Goal: Task Accomplishment & Management: Manage account settings

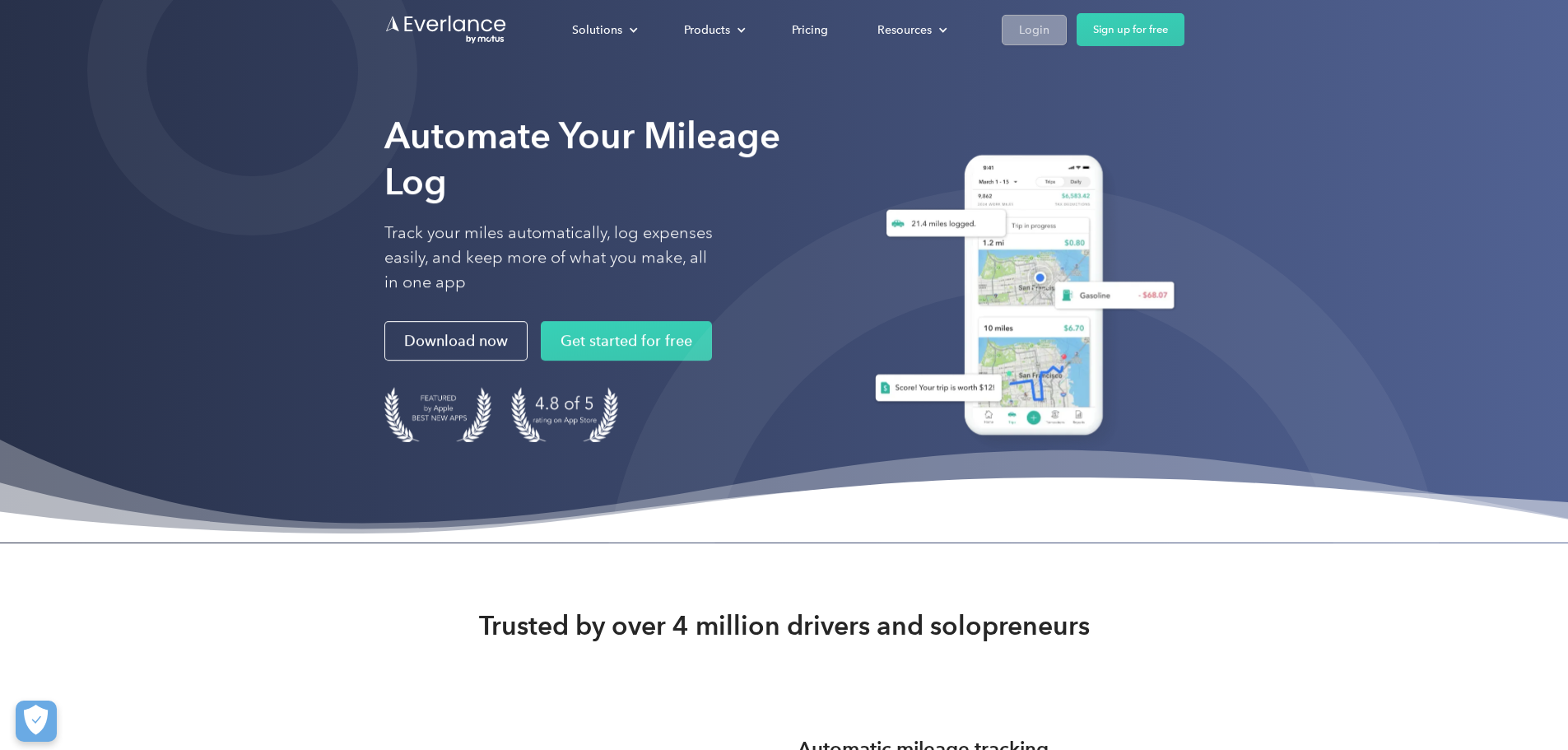
drag, startPoint x: 1198, startPoint y: 31, endPoint x: 1191, endPoint y: 37, distance: 9.2
click at [1067, 30] on link "Login" at bounding box center [1034, 29] width 65 height 31
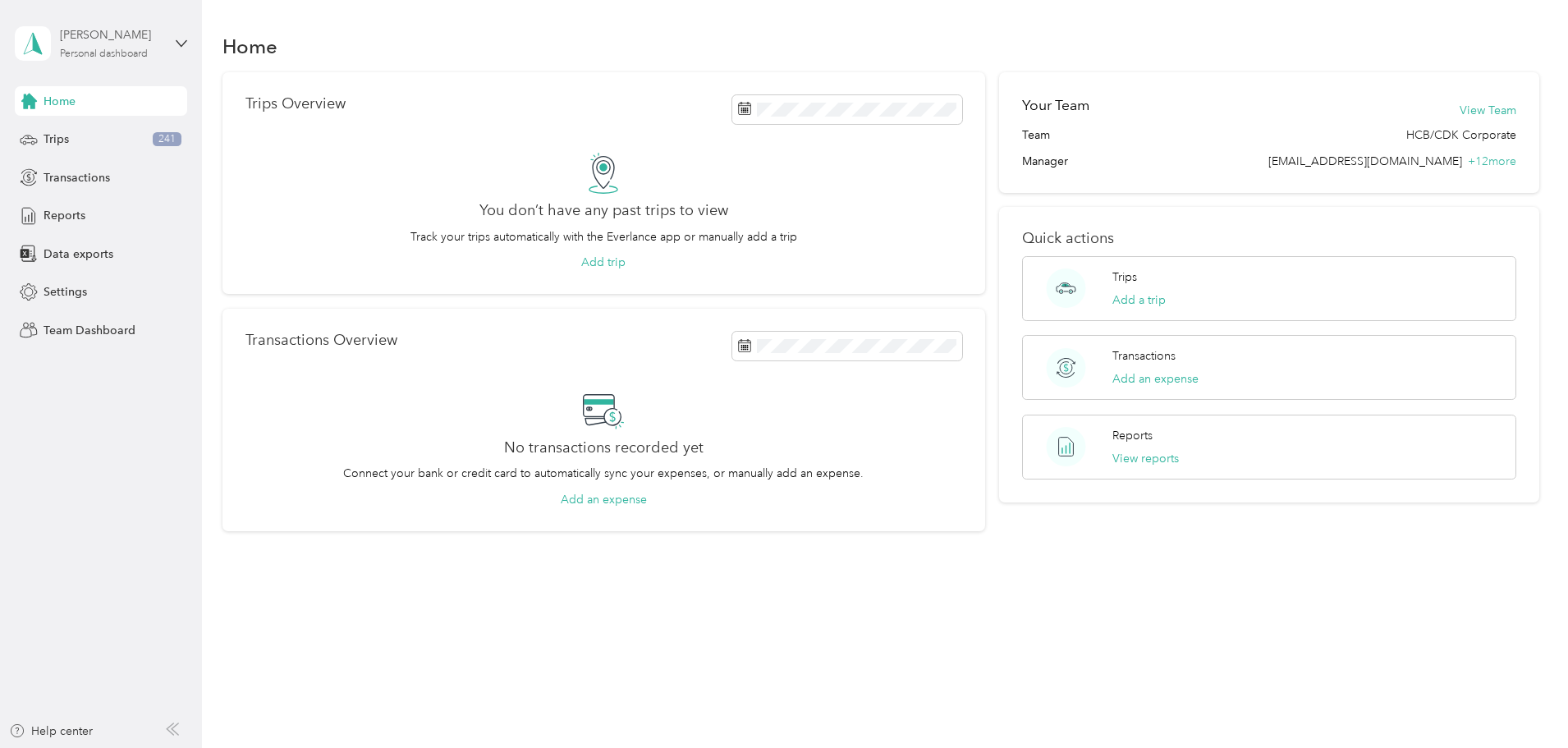
click at [140, 51] on div "Personal dashboard" at bounding box center [104, 54] width 88 height 10
click at [120, 132] on div "Team dashboard" at bounding box center [187, 135] width 323 height 29
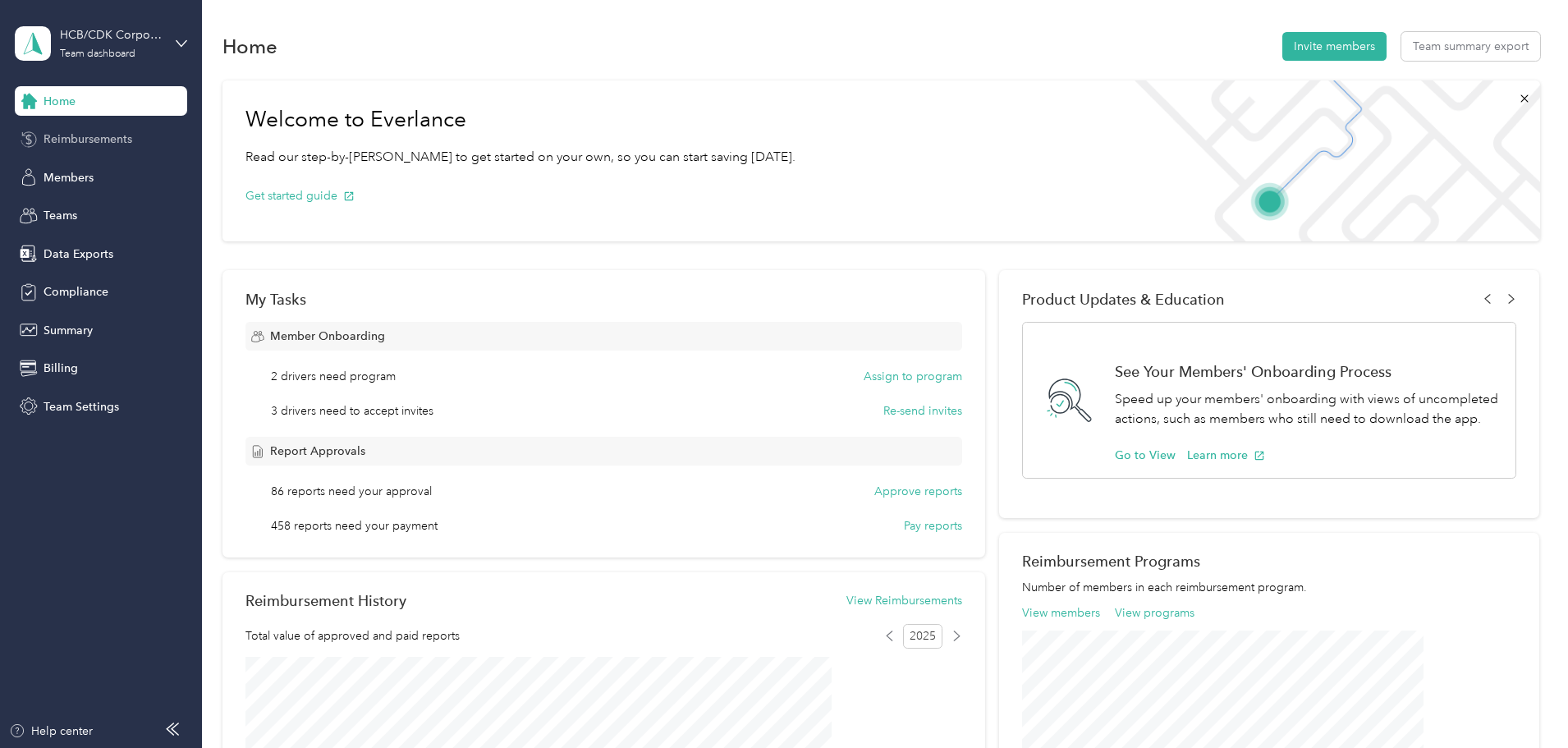
click at [108, 143] on span "Reimbursements" at bounding box center [88, 139] width 89 height 17
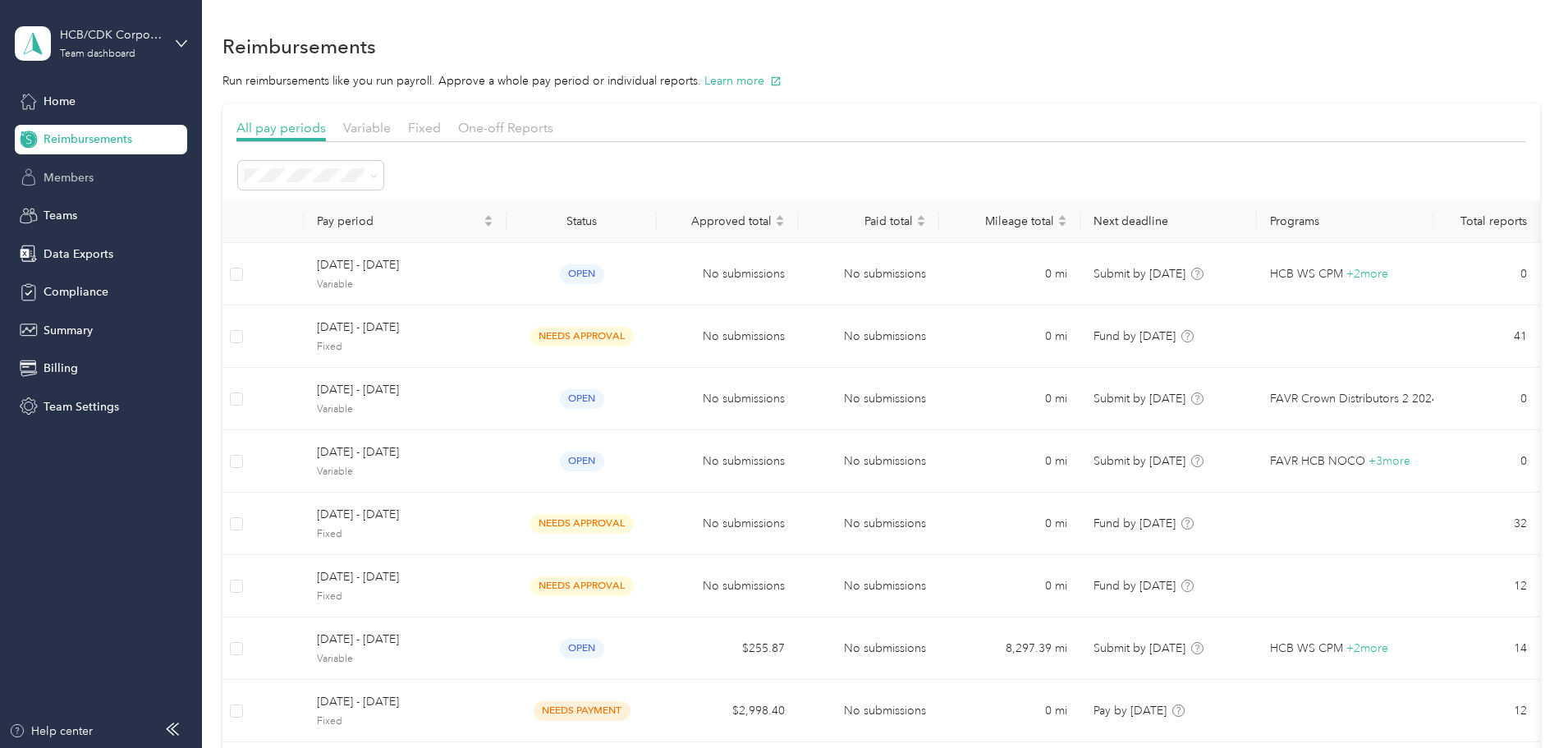
click at [101, 176] on div "Members" at bounding box center [101, 178] width 172 height 30
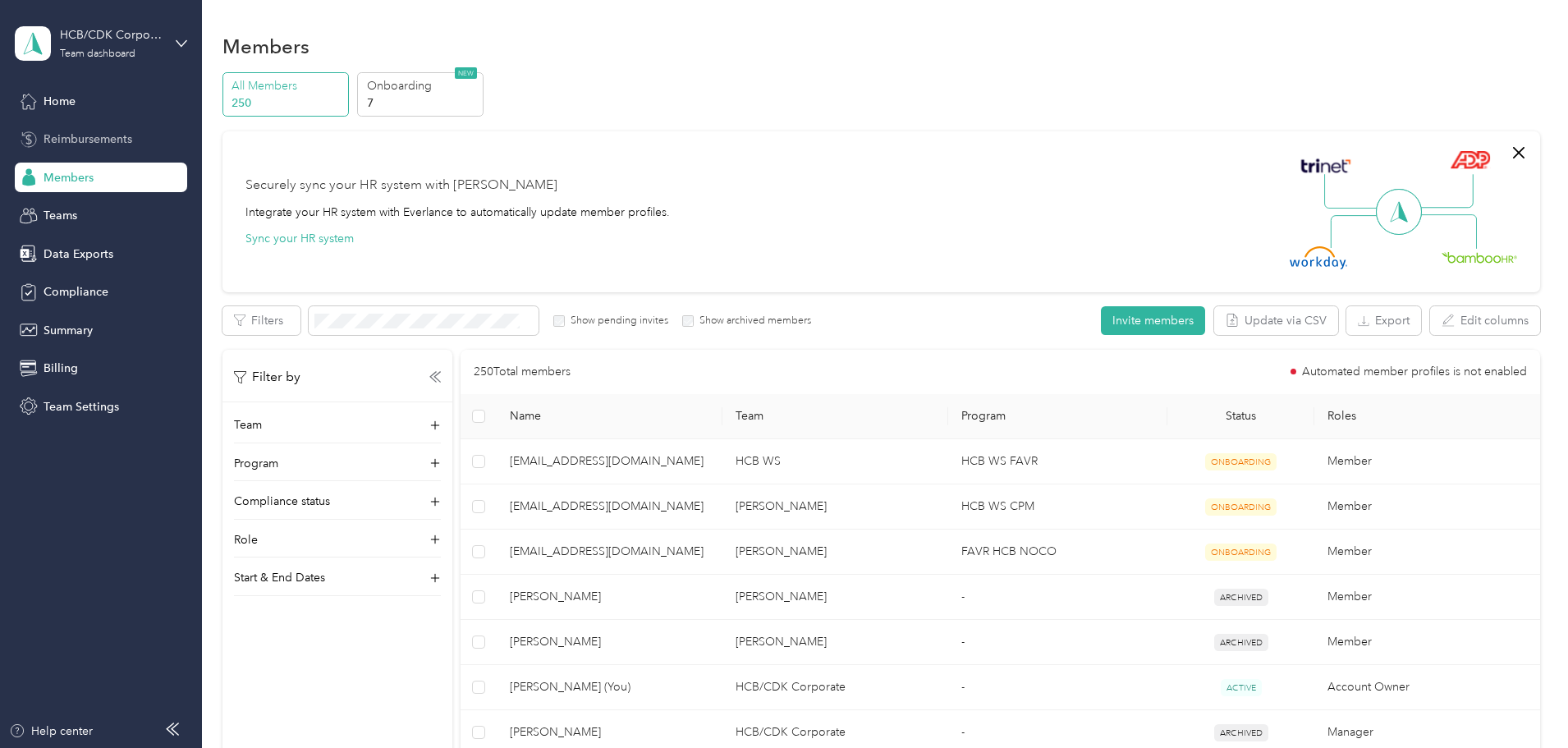
click at [103, 134] on span "Reimbursements" at bounding box center [88, 139] width 89 height 17
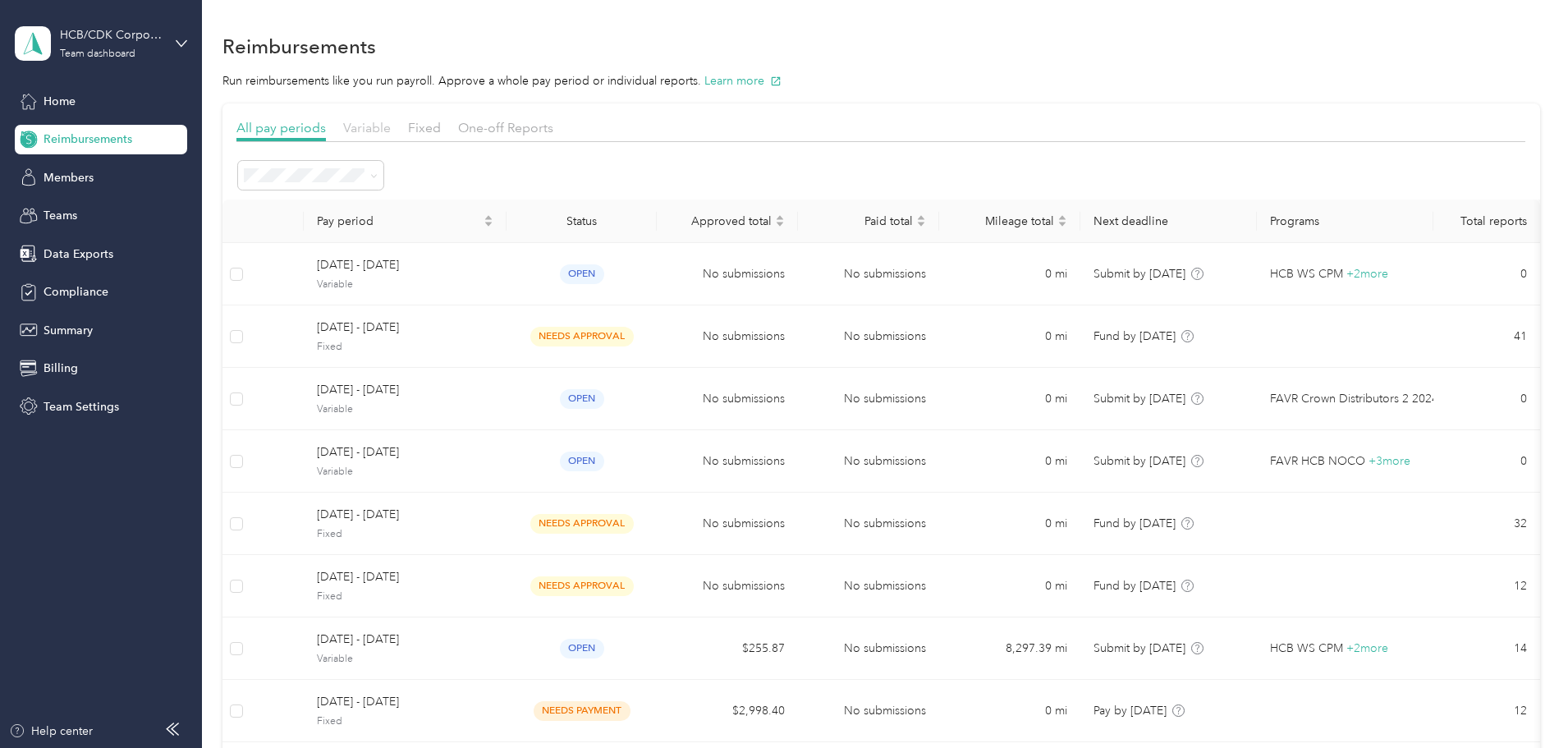
click at [391, 135] on span "Variable" at bounding box center [367, 128] width 48 height 16
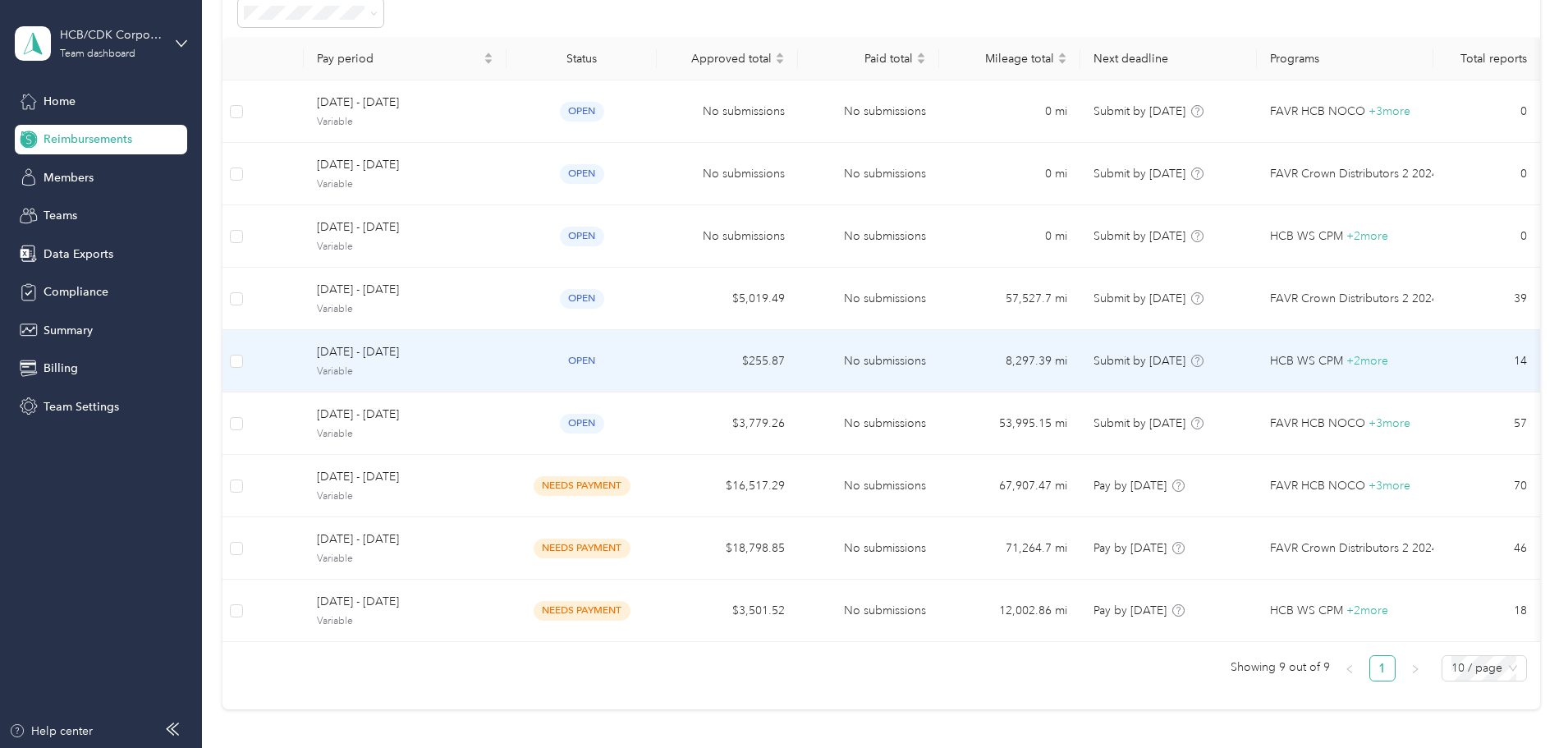
scroll to position [165, 0]
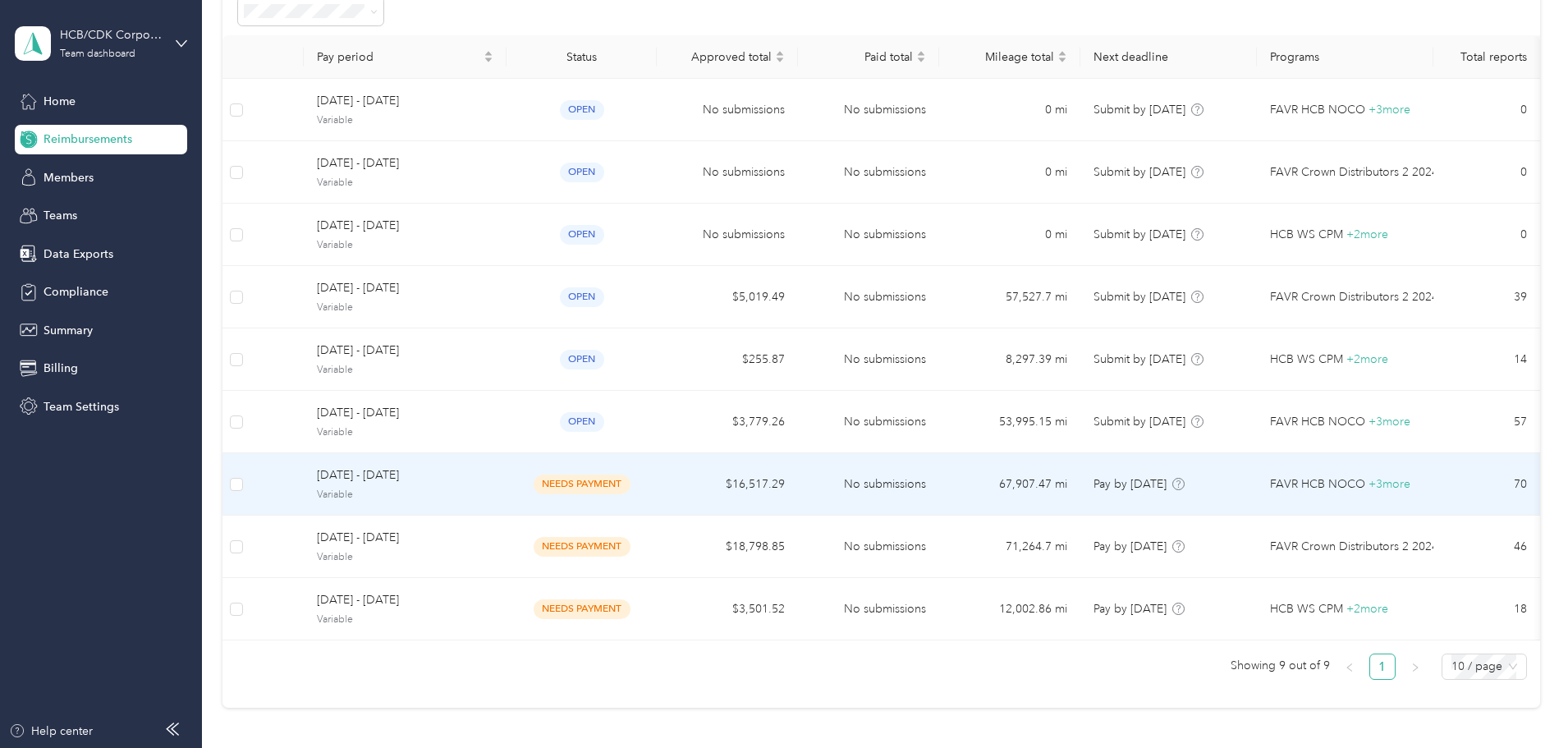
click at [466, 499] on span "Variable" at bounding box center [405, 495] width 177 height 15
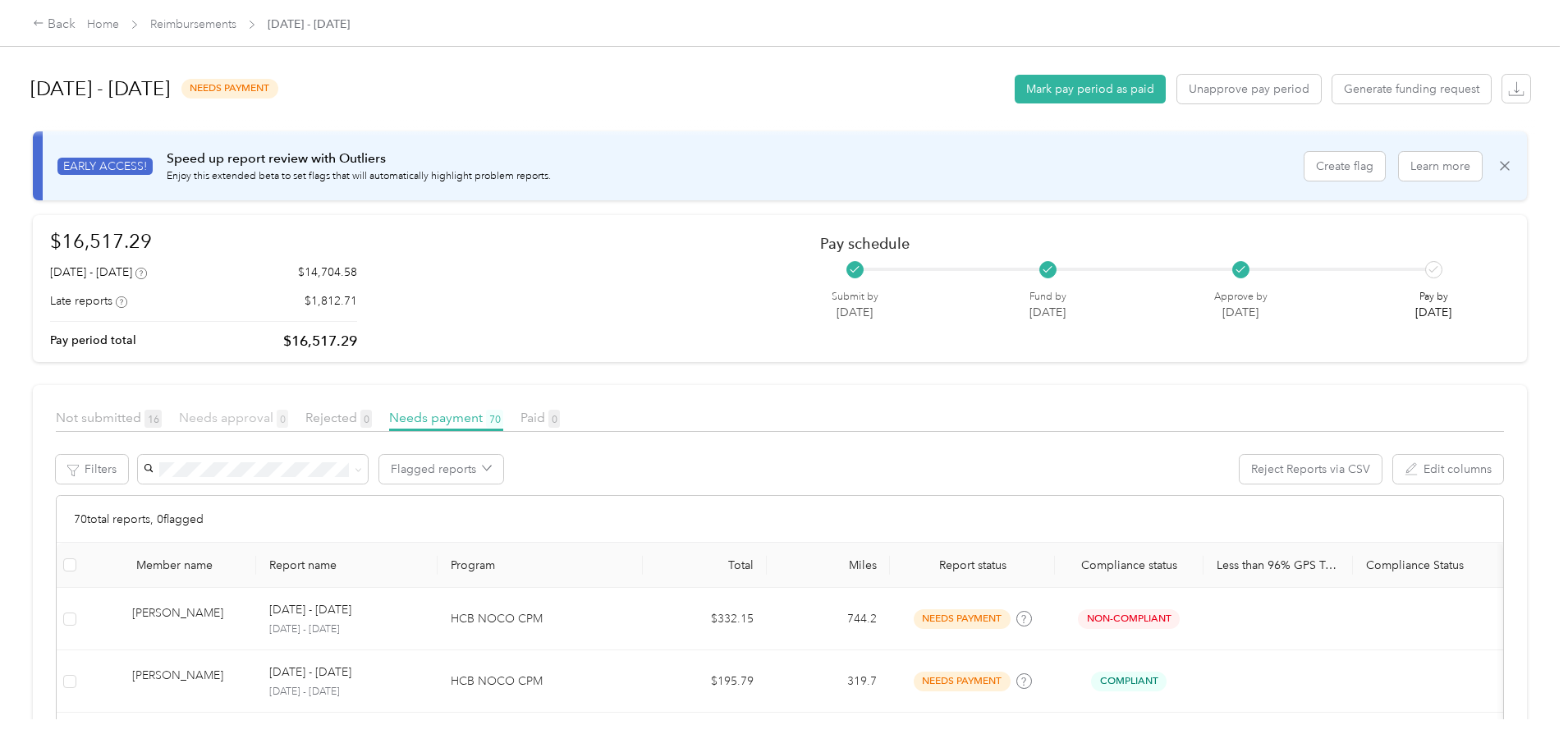
click at [288, 421] on span "Needs approval 0" at bounding box center [233, 417] width 109 height 16
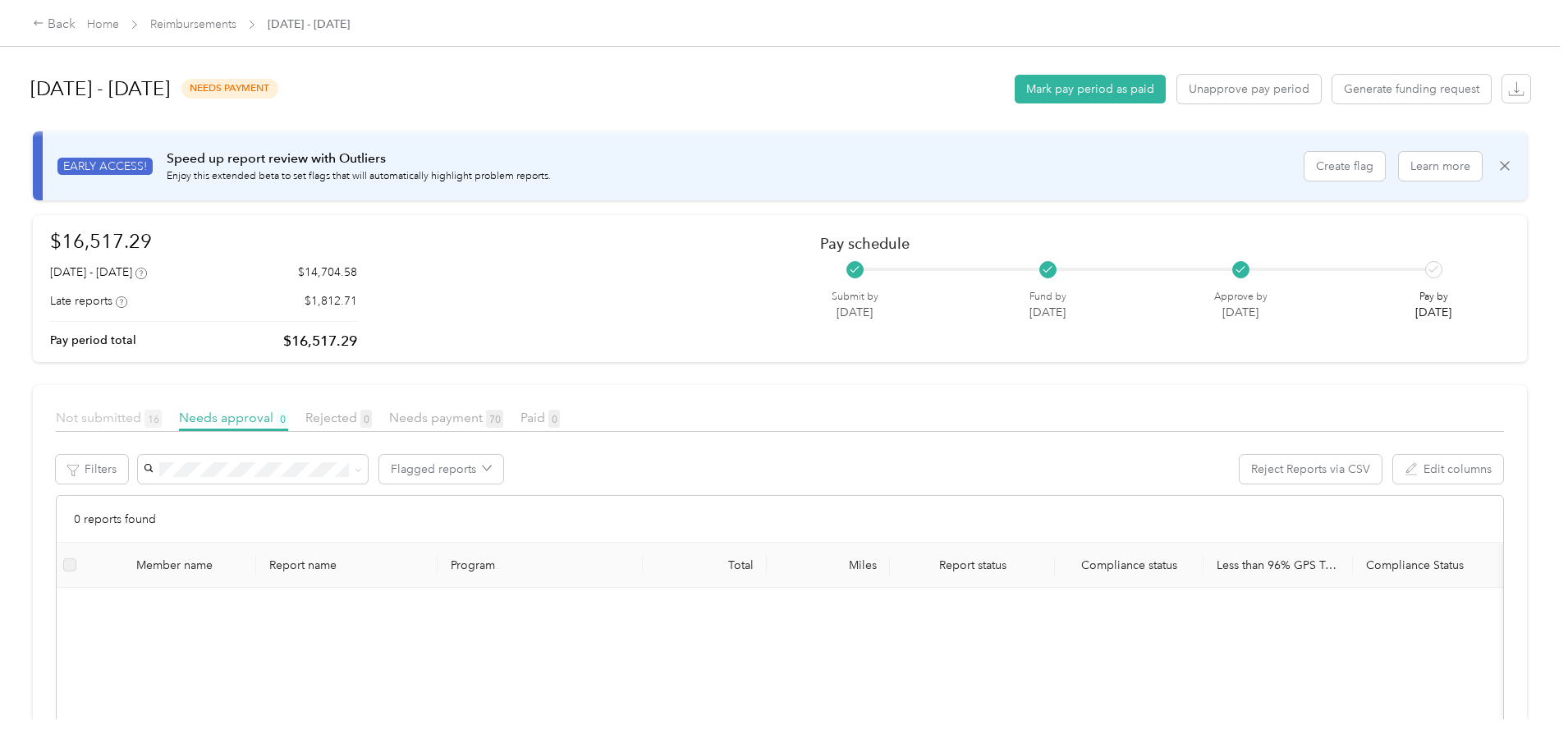
click at [162, 413] on span "Not submitted 16" at bounding box center [109, 417] width 106 height 16
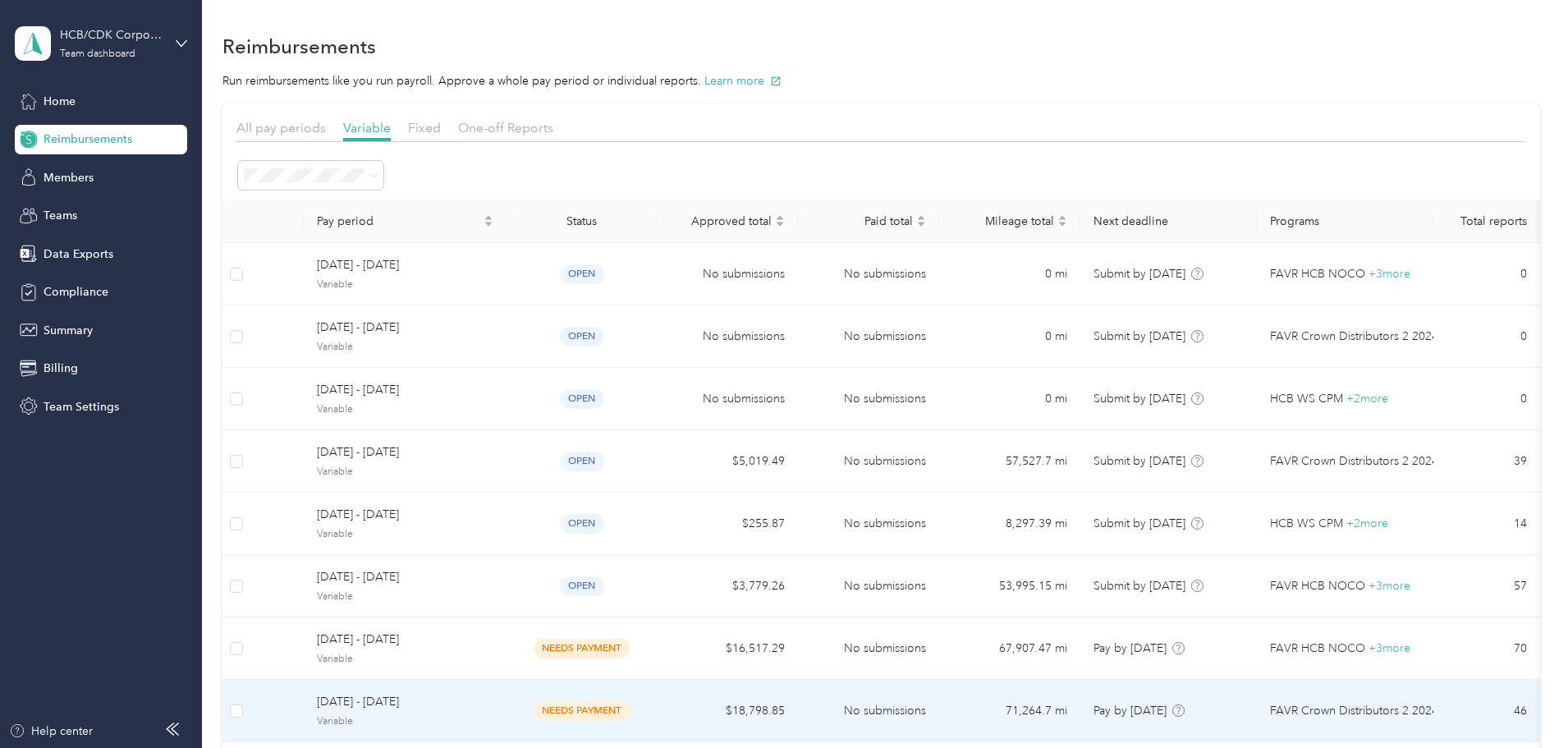
click at [454, 711] on span "[DATE] - [DATE]" at bounding box center [405, 702] width 177 height 18
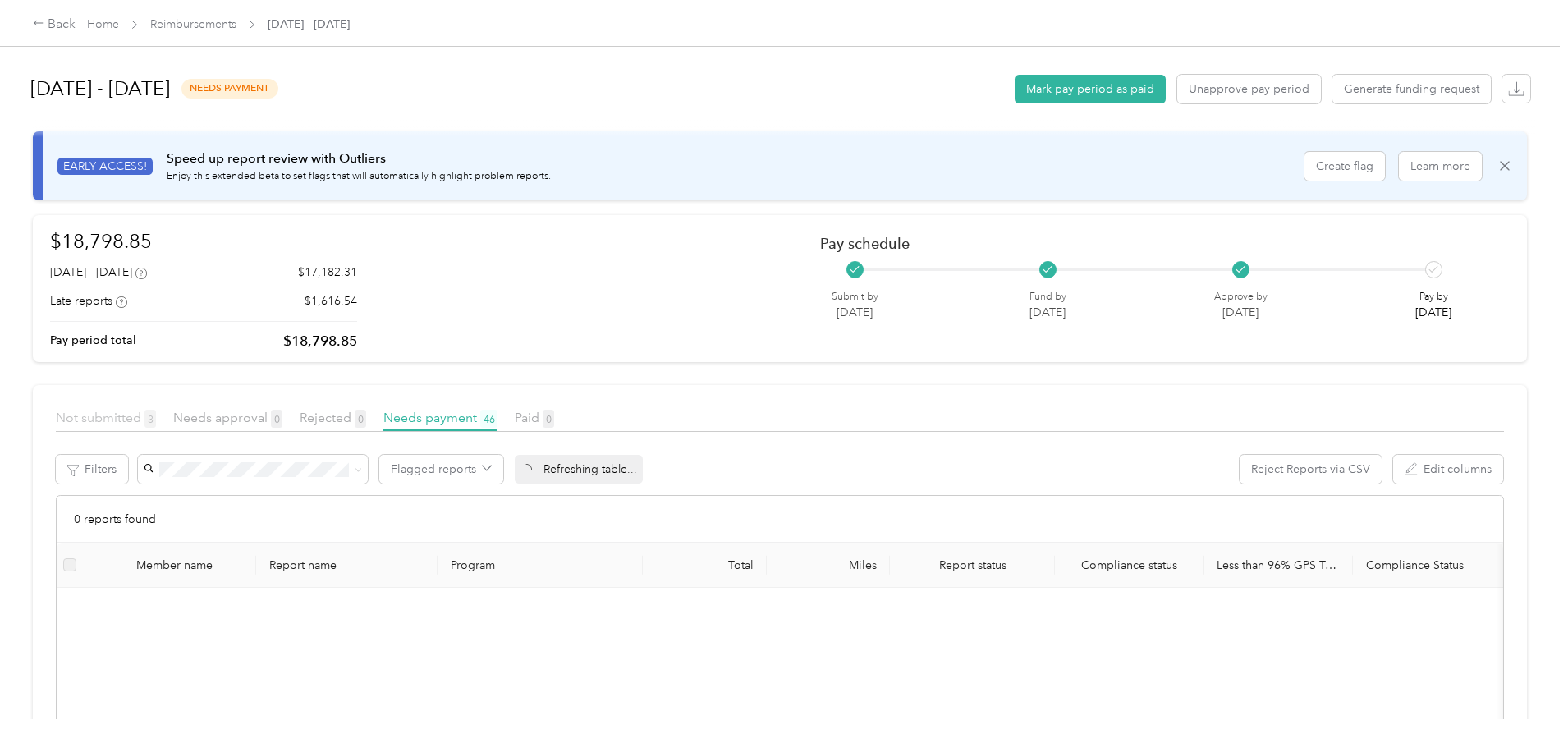
click at [156, 421] on span "Not submitted 3" at bounding box center [105, 417] width 100 height 16
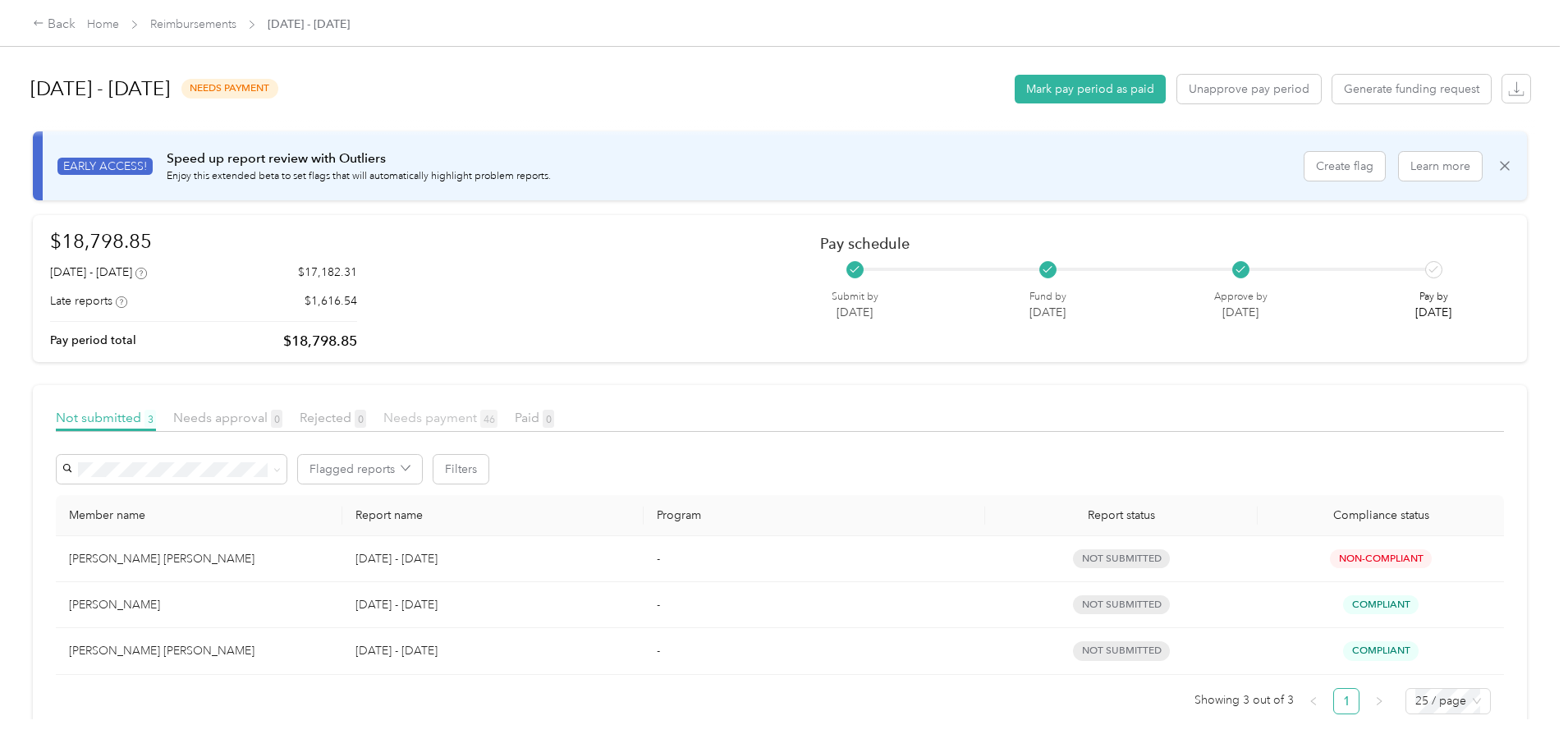
click at [497, 415] on span "Needs payment 46" at bounding box center [440, 417] width 114 height 16
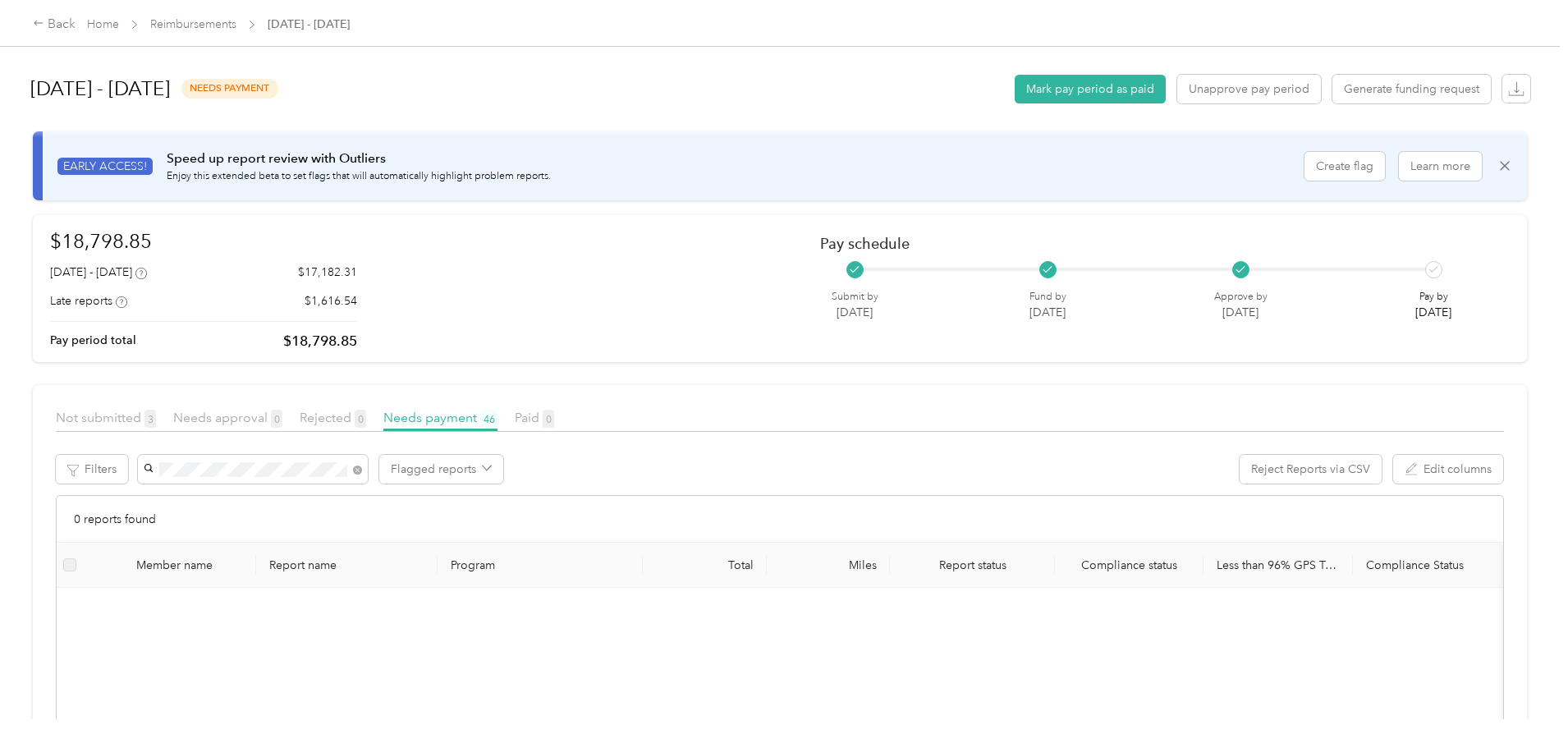
click at [333, 527] on span "[PERSON_NAME]" at bounding box center [325, 529] width 91 height 14
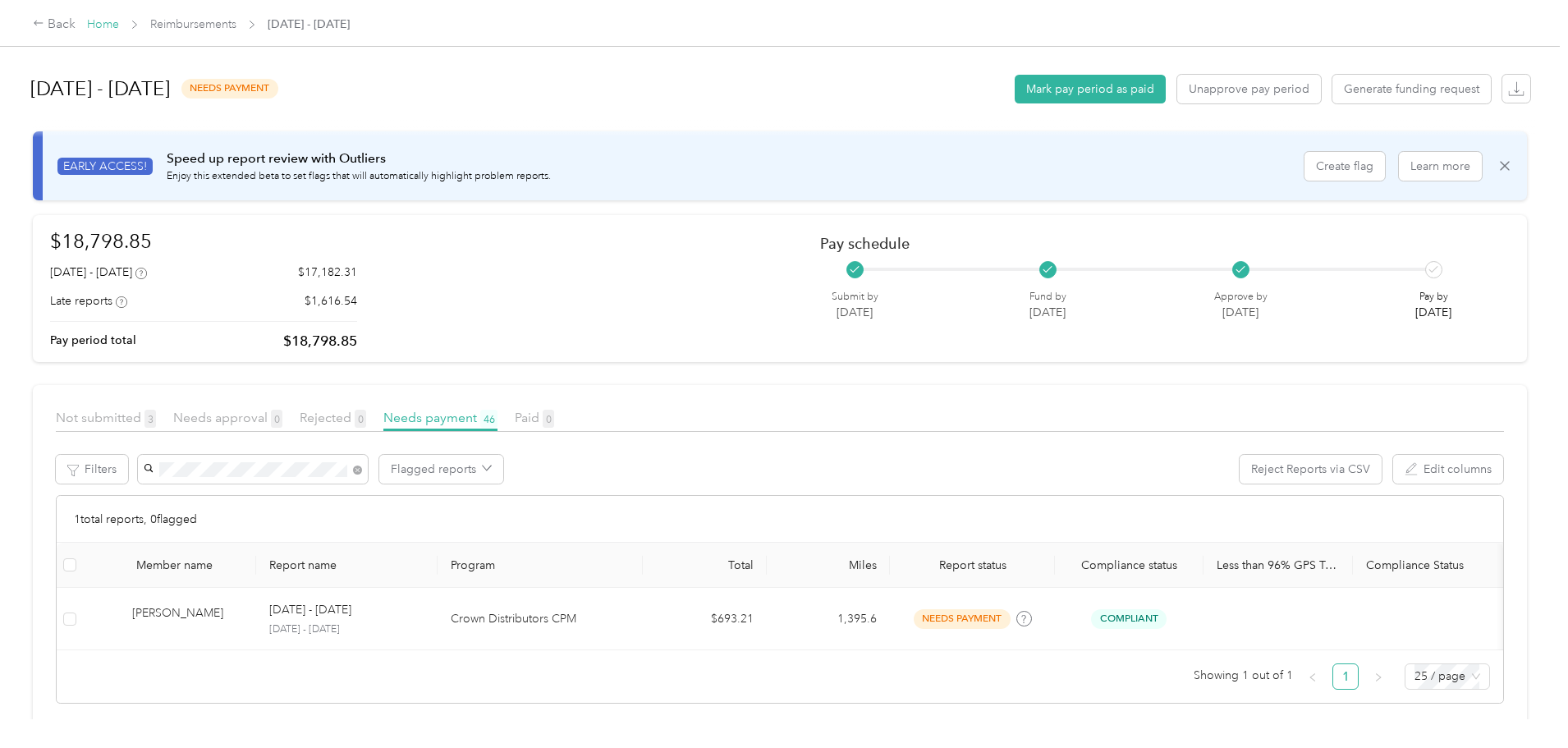
click at [119, 22] on link "Home" at bounding box center [103, 24] width 32 height 14
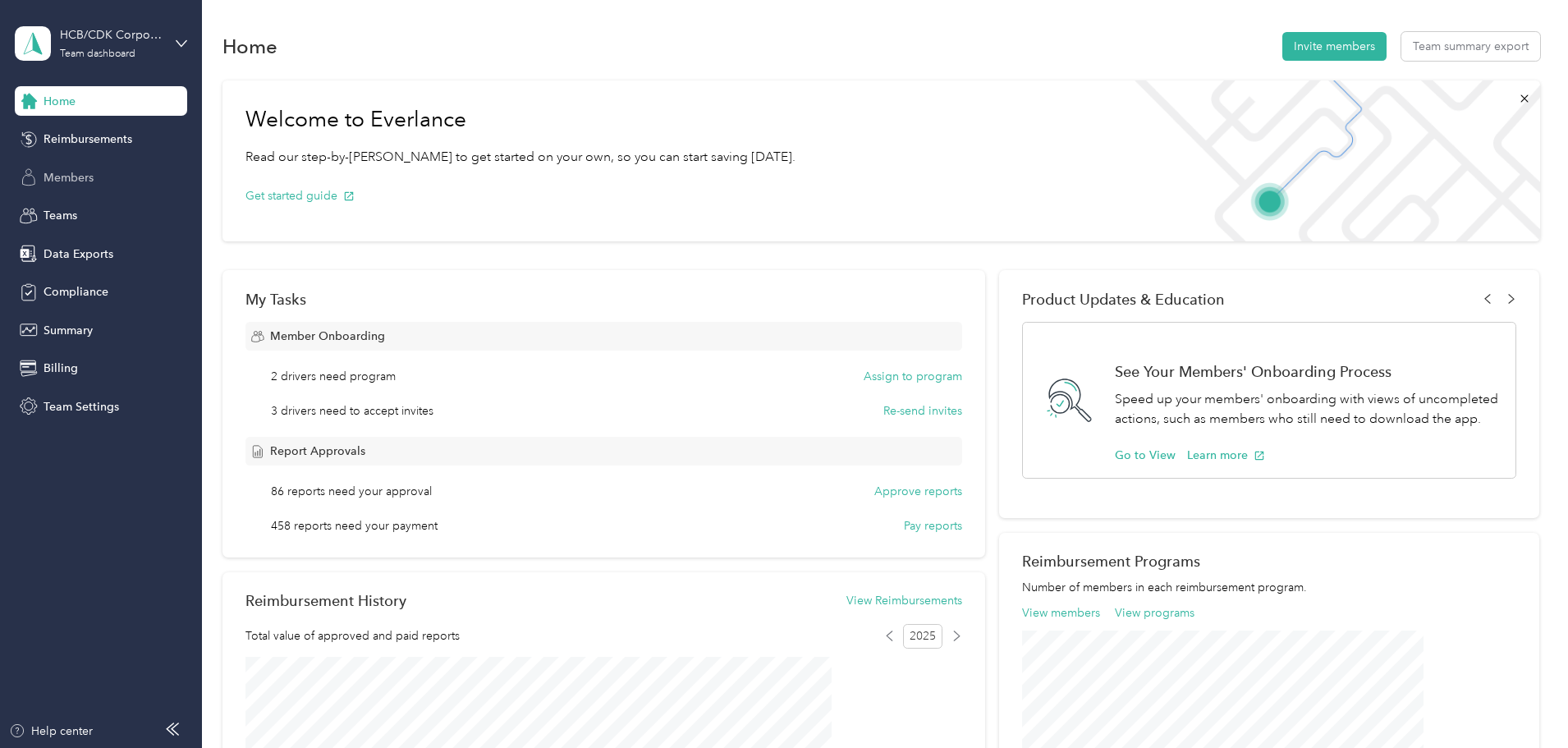
click at [63, 166] on div "Members" at bounding box center [101, 178] width 172 height 30
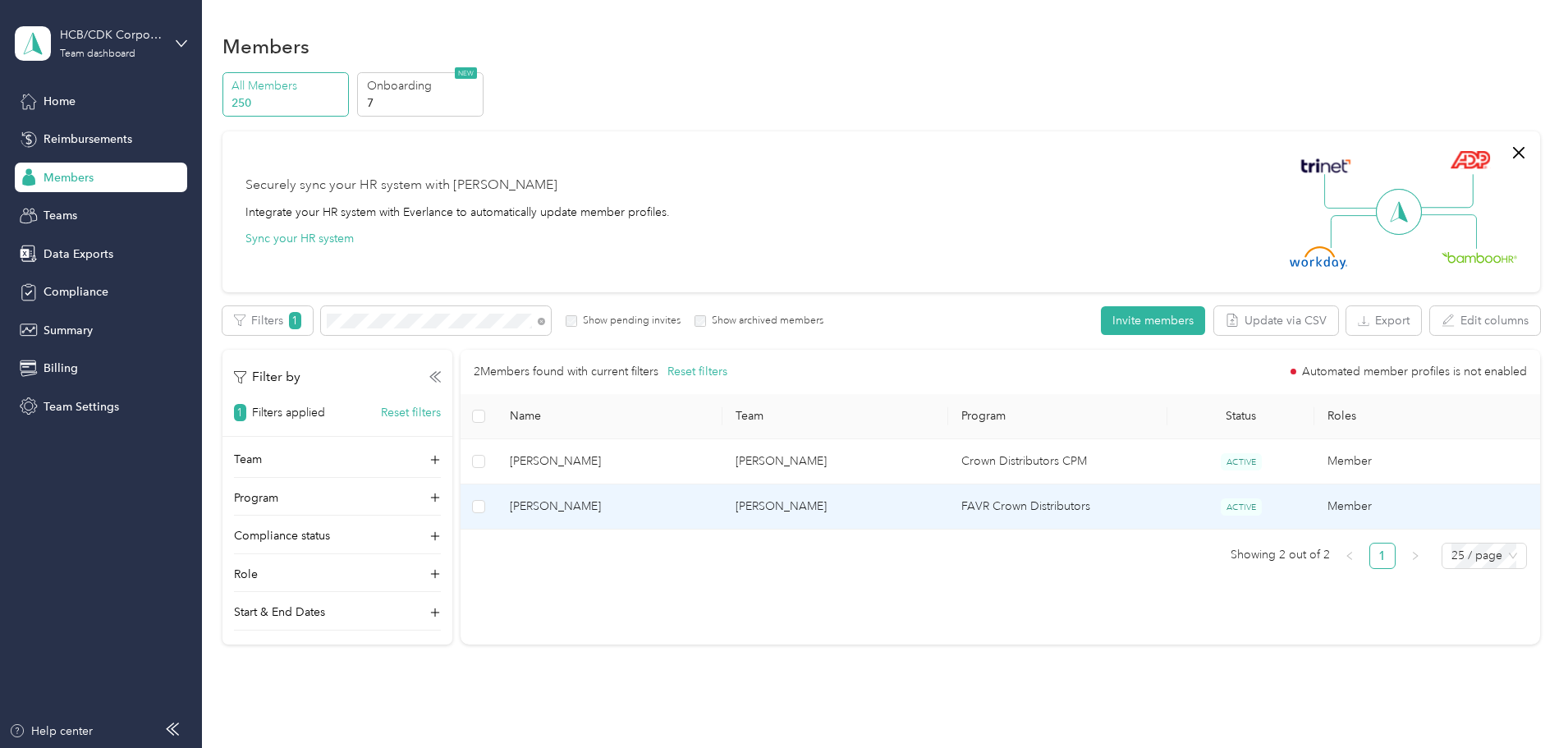
click at [644, 511] on span "[PERSON_NAME]" at bounding box center [609, 506] width 199 height 18
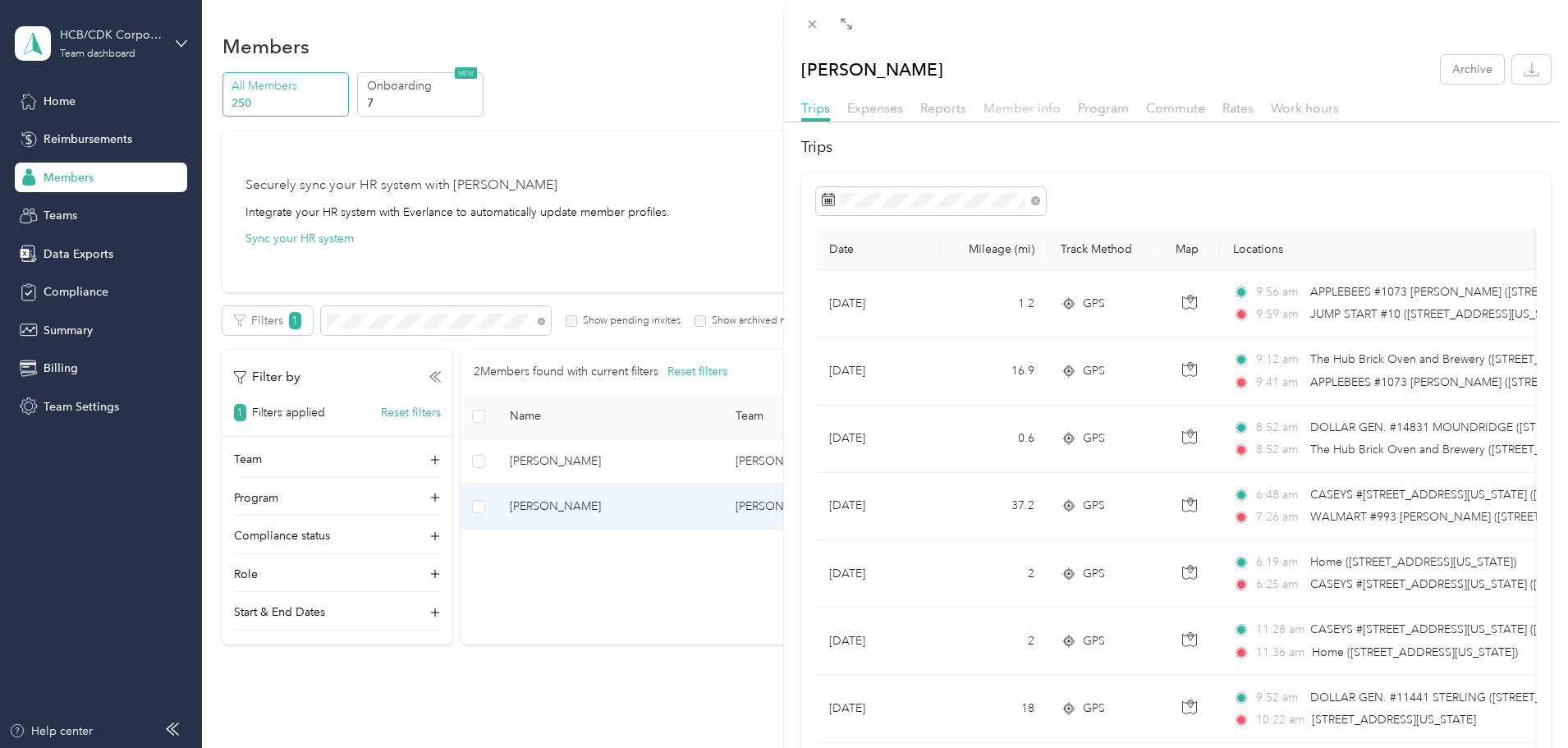
click at [1025, 104] on span "Member info" at bounding box center [1021, 108] width 77 height 16
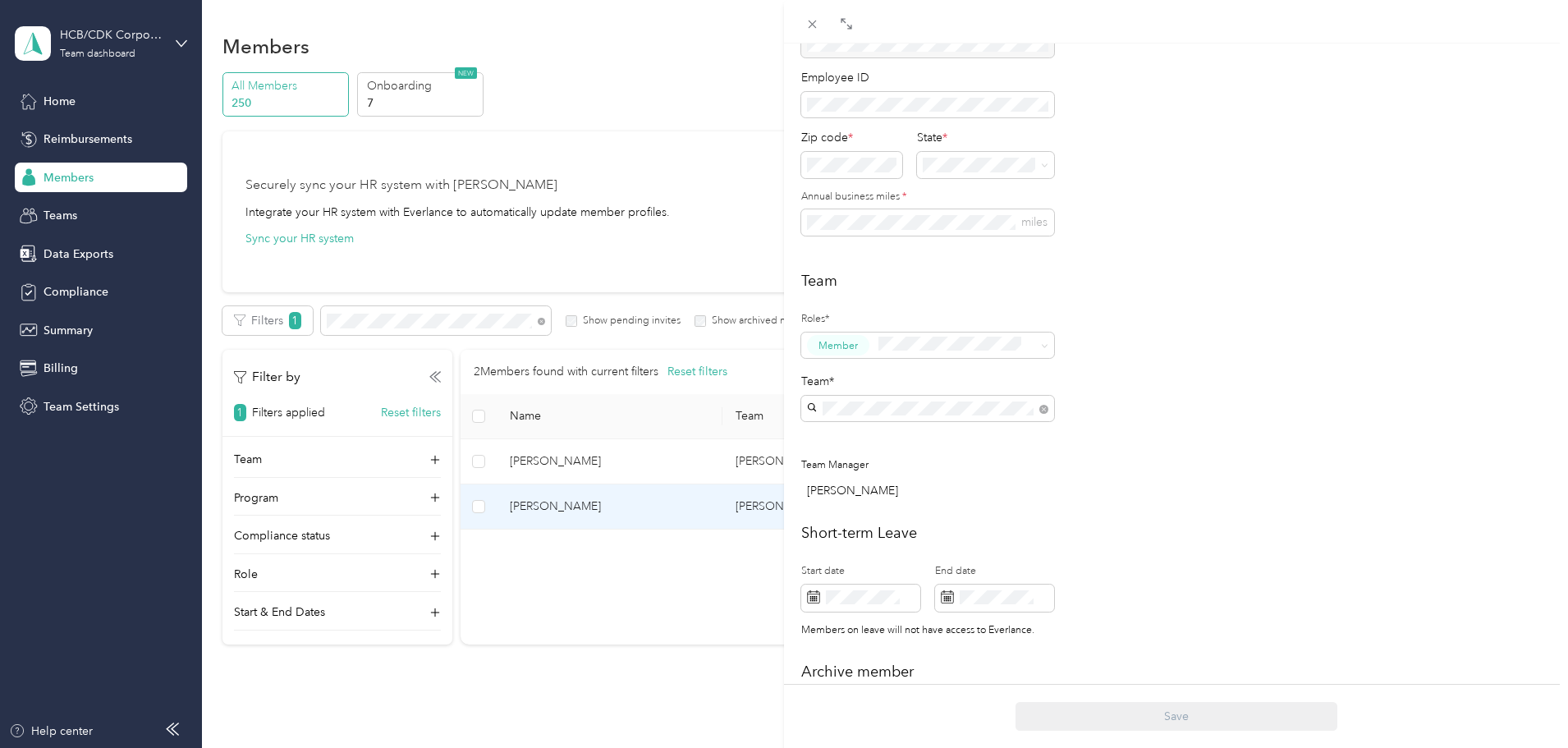
scroll to position [246, 0]
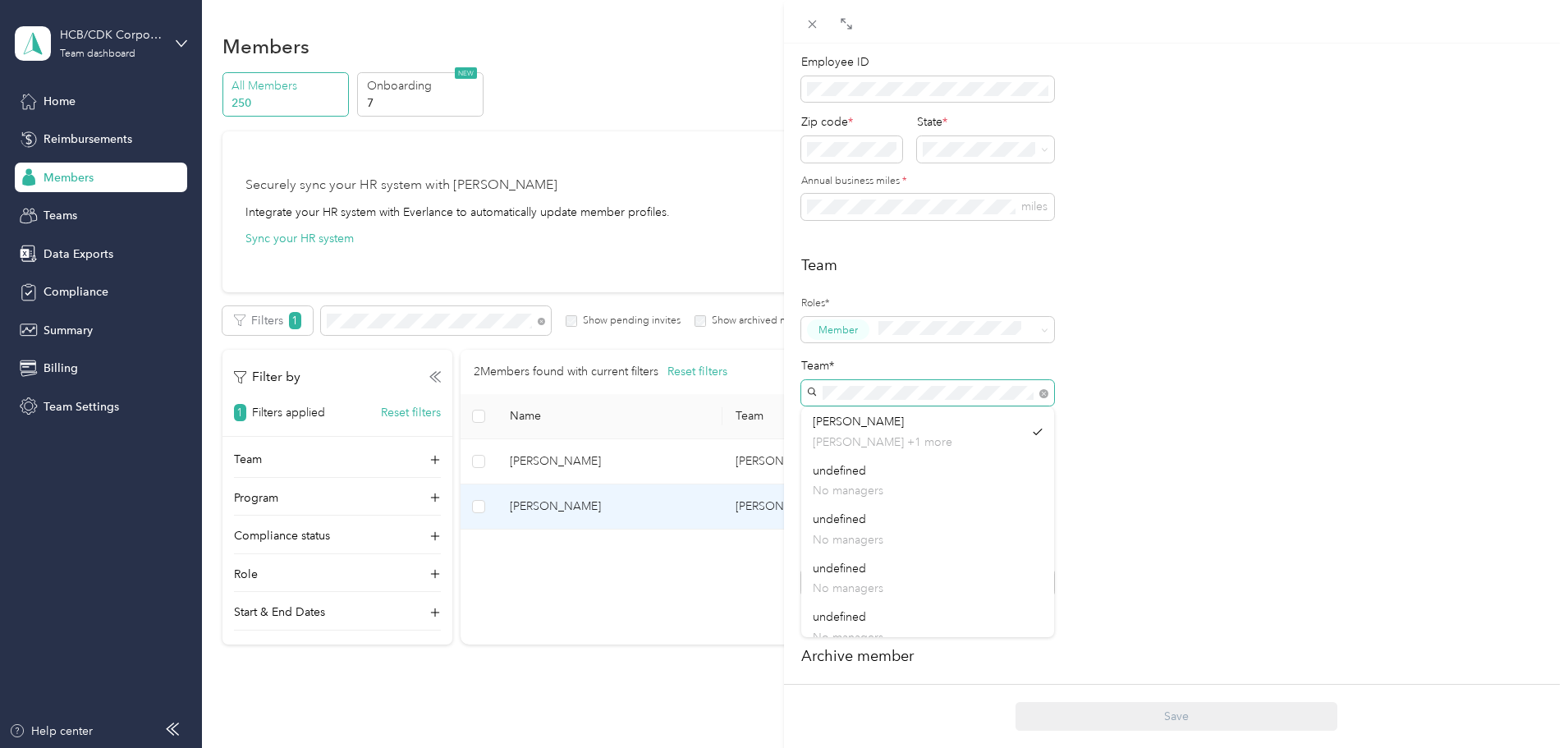
click at [783, 413] on div "[PERSON_NAME] Archive Trips Expenses Reports Member info Program Commute Rates …" at bounding box center [784, 374] width 1568 height 748
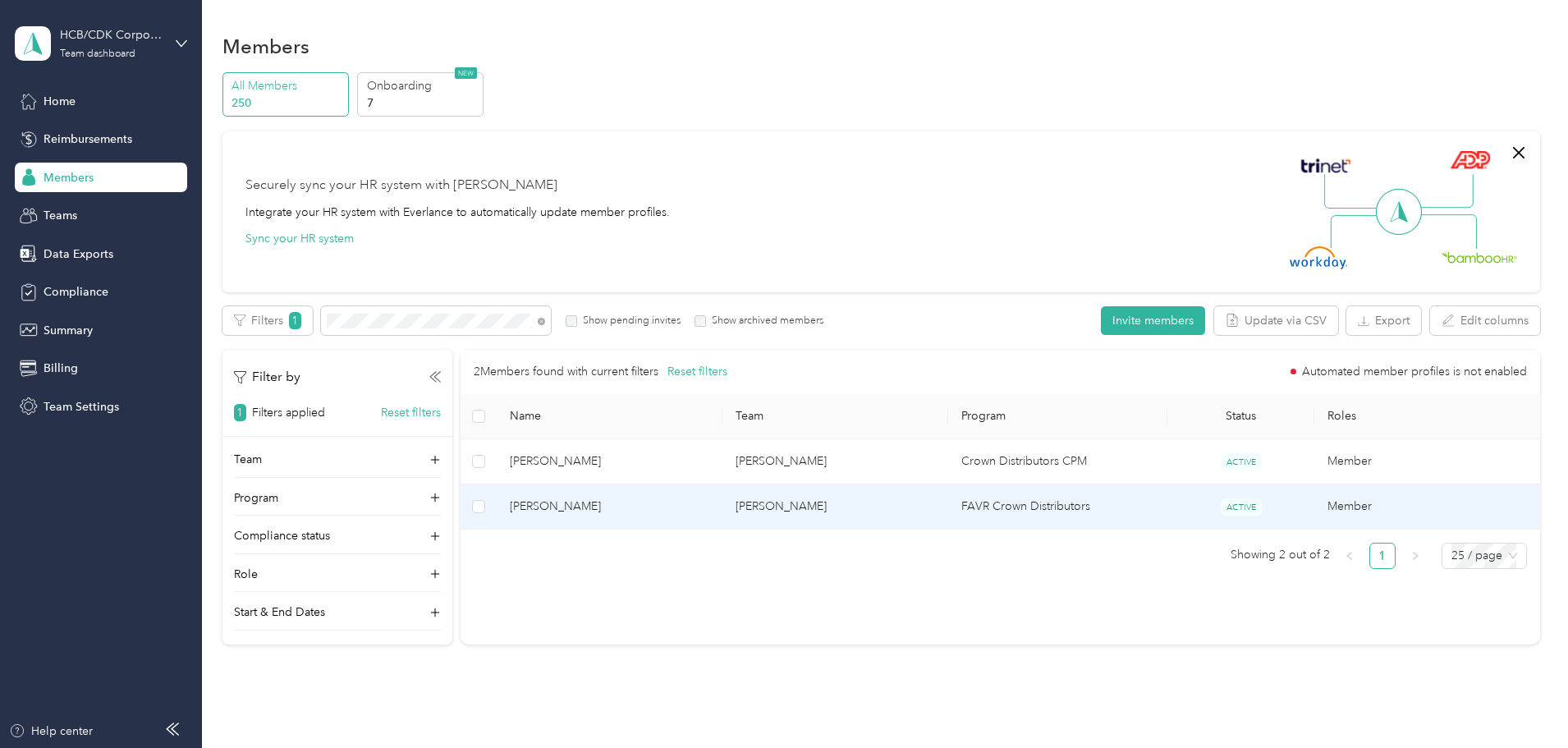
click at [680, 507] on span "[PERSON_NAME]" at bounding box center [609, 506] width 199 height 18
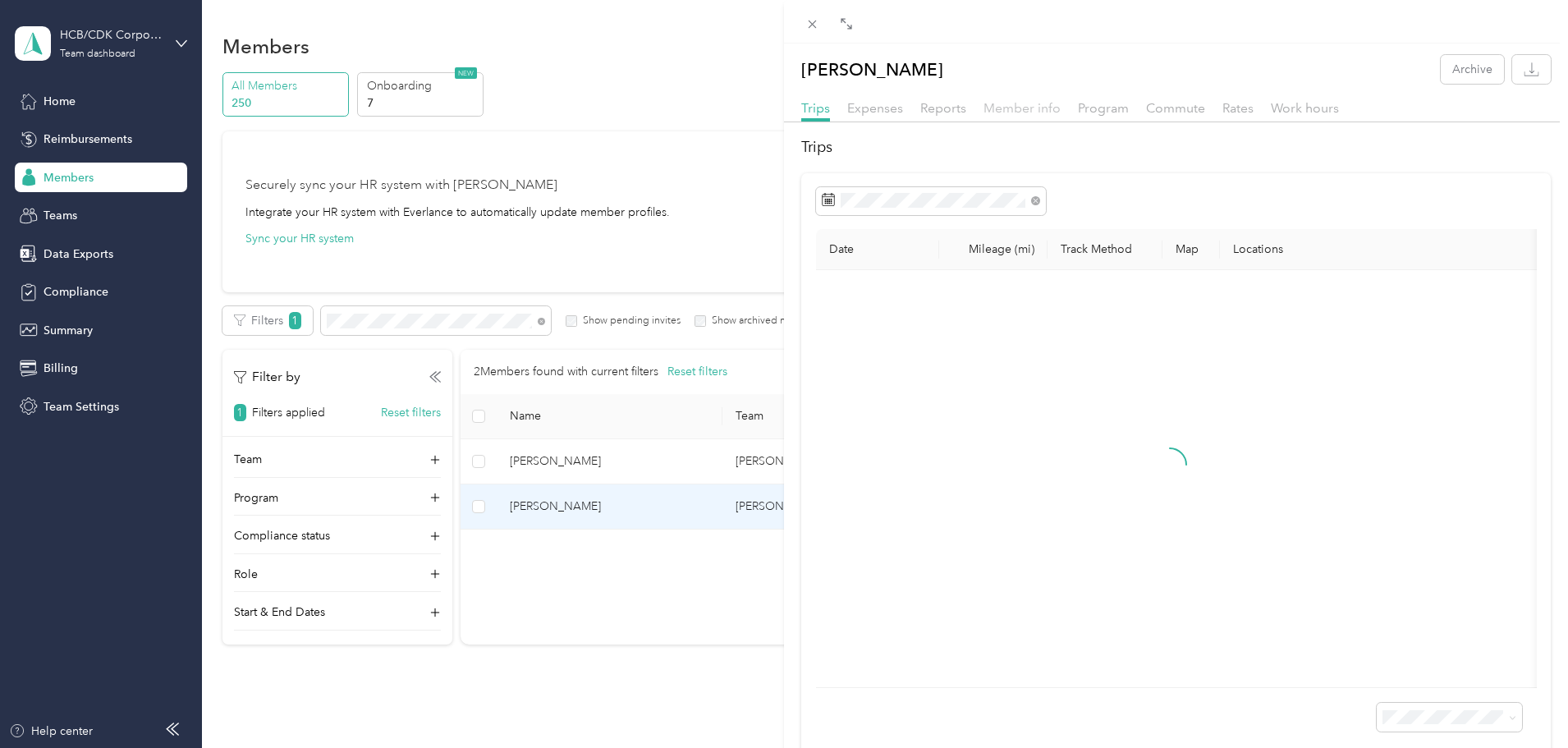
click at [1023, 115] on span "Member info" at bounding box center [1021, 108] width 77 height 16
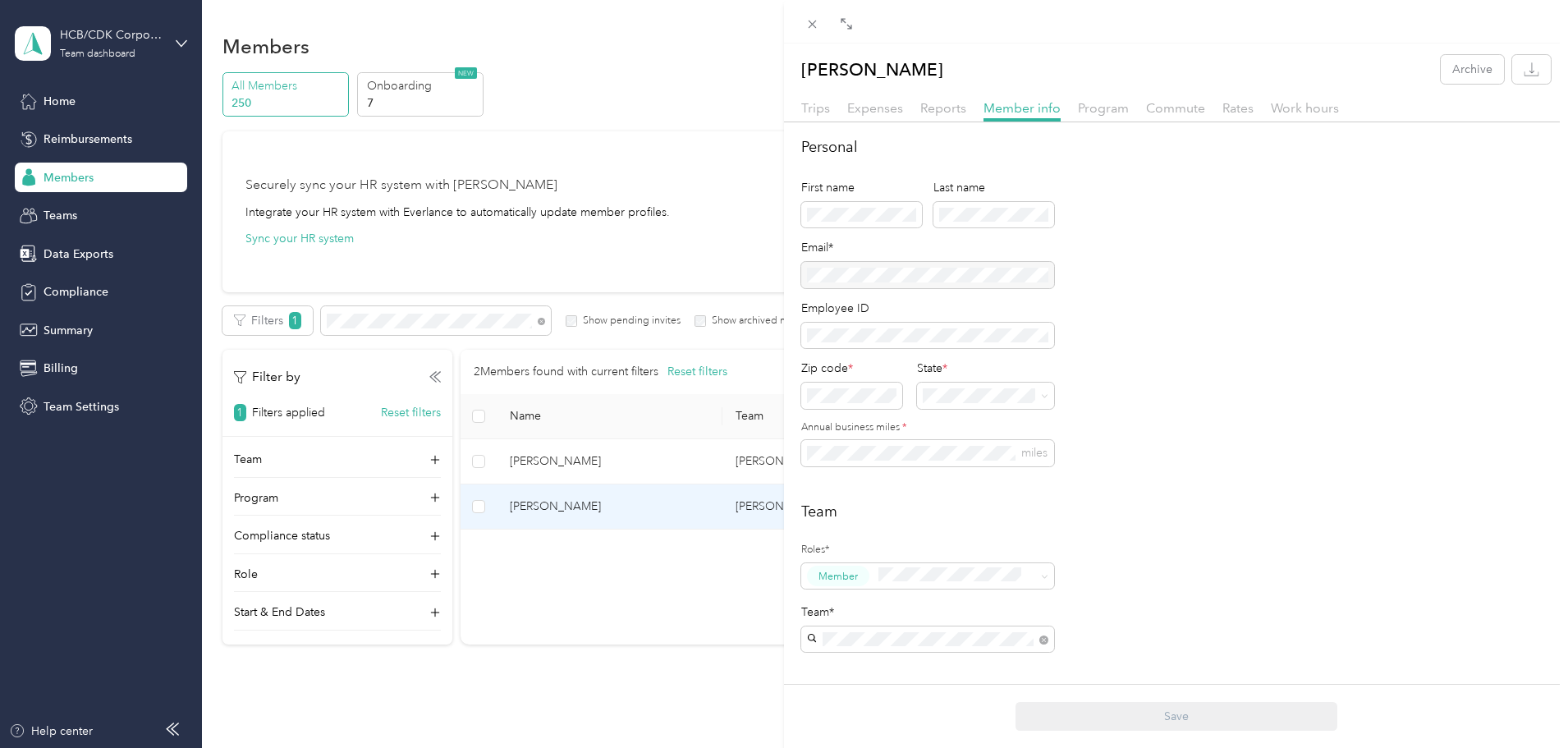
click at [867, 610] on span "[PERSON_NAME]" at bounding box center [858, 604] width 91 height 14
click at [1090, 718] on button "Save" at bounding box center [1176, 716] width 322 height 29
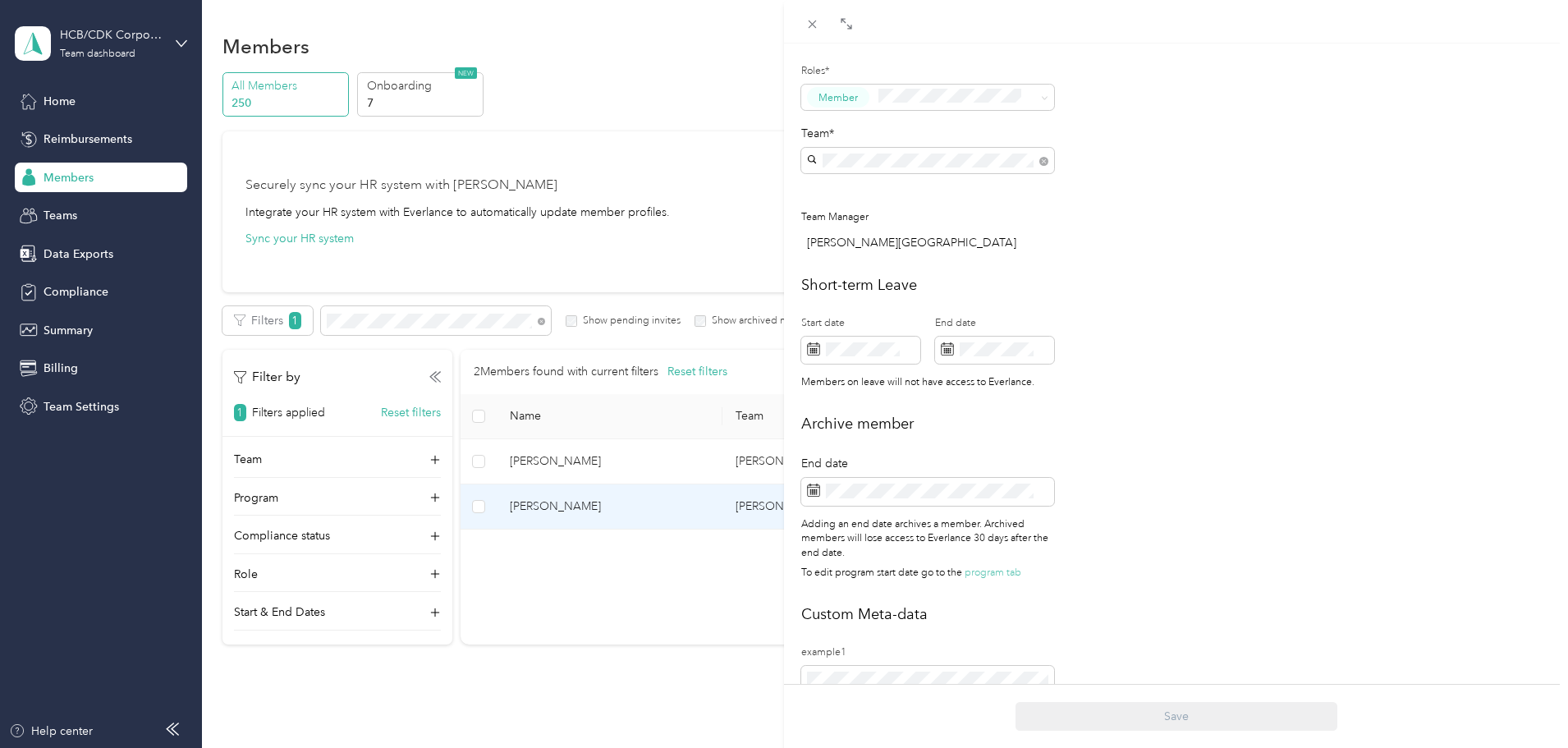
scroll to position [493, 0]
